Goal: Task Accomplishment & Management: Complete application form

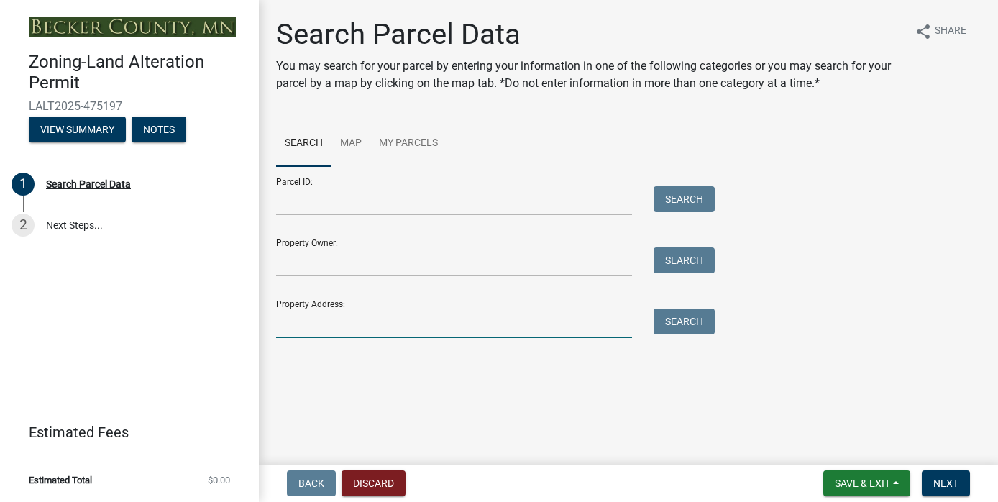
click at [375, 324] on input "Property Address:" at bounding box center [454, 323] width 356 height 29
type input "11518"
click at [671, 324] on button "Search" at bounding box center [684, 322] width 61 height 26
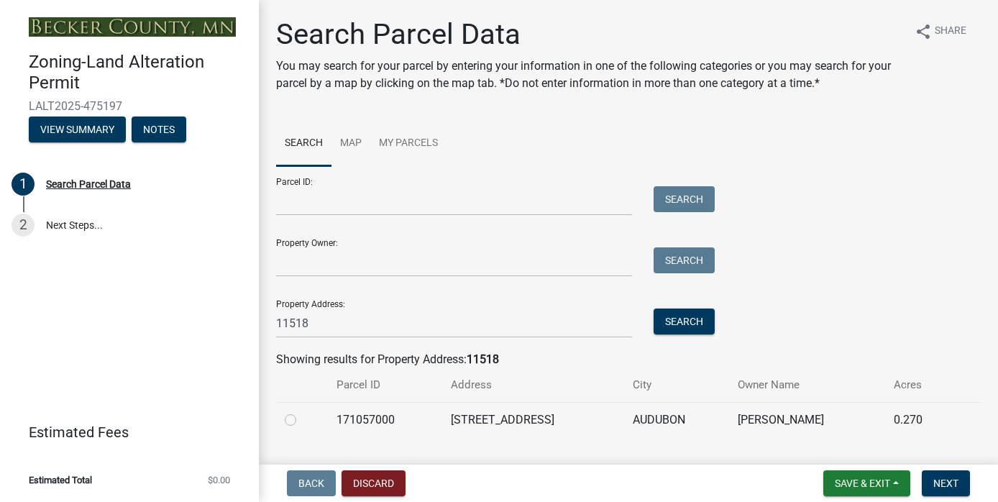
click at [302, 411] on label at bounding box center [302, 411] width 0 height 0
click at [302, 419] on input "radio" at bounding box center [306, 415] width 9 height 9
radio input "true"
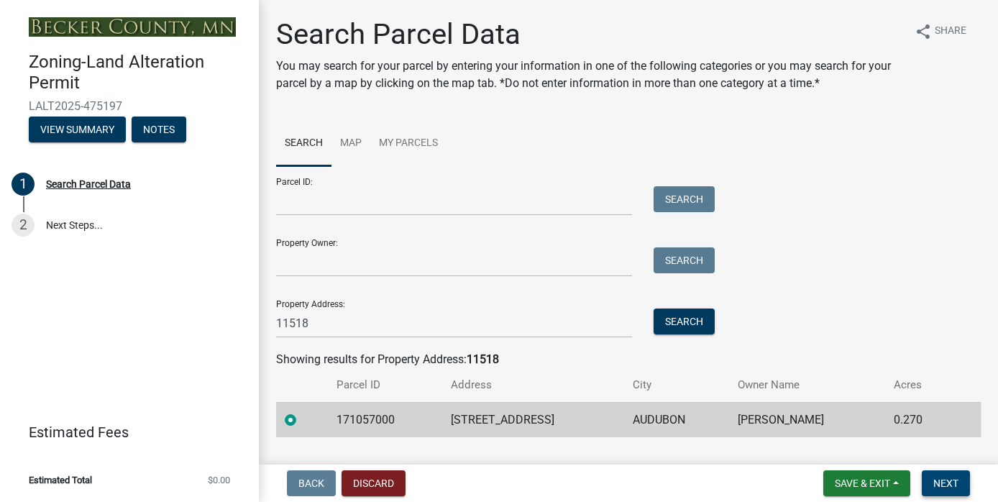
click at [951, 478] on span "Next" at bounding box center [946, 484] width 25 height 12
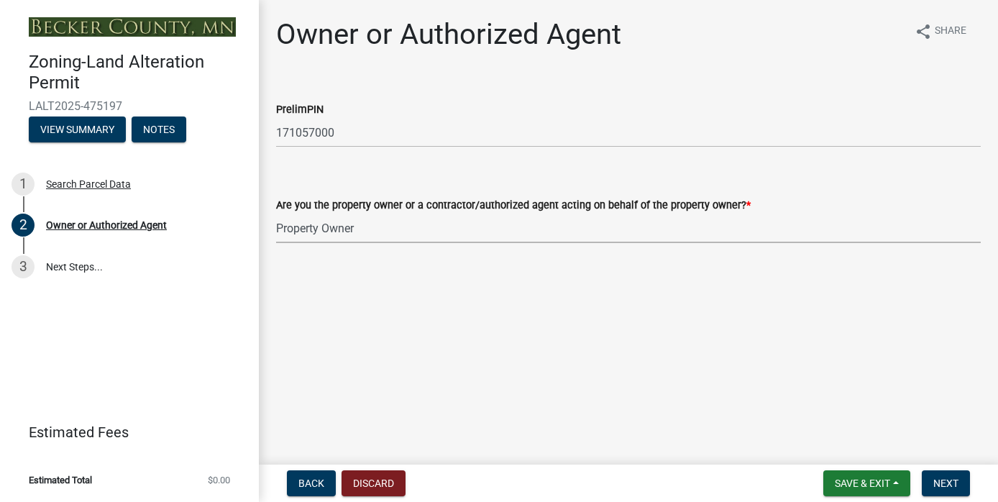
select select "7a309aef-9196-40c4-8ed8-2618524942cc"
click at [947, 479] on span "Next" at bounding box center [946, 484] width 25 height 12
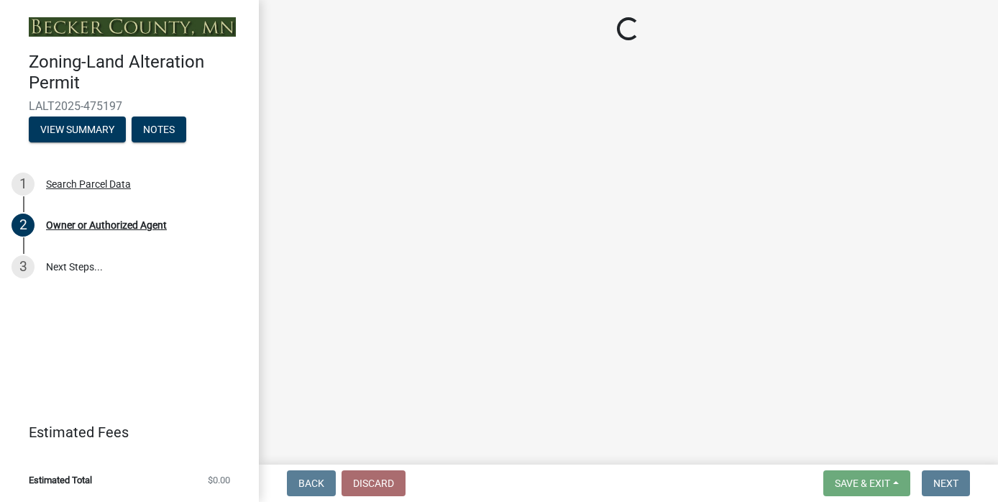
select select "faae52fd-6c53-4f3c-9bb2-035296f4af4f"
select select "4fe9dcff-739d-45b2-8227-236277fd53a1"
